Goal: Navigation & Orientation: Find specific page/section

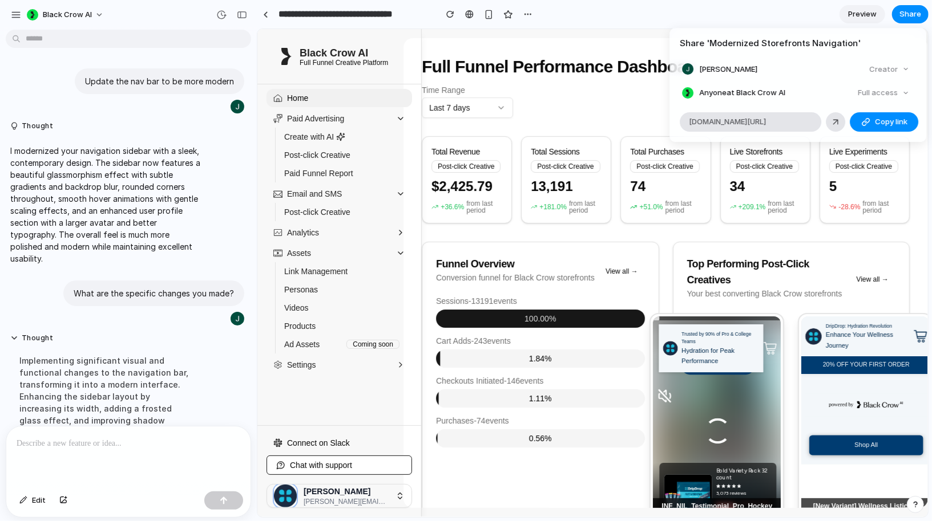
scroll to position [956, 0]
